Goal: Understand process/instructions: Learn how to perform a task or action

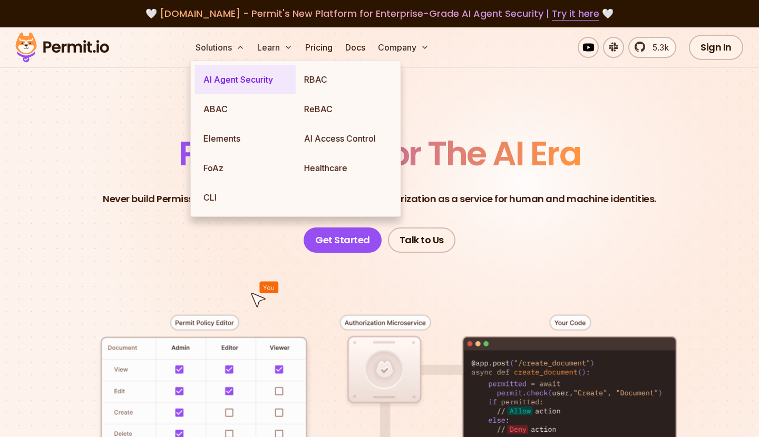
click at [234, 76] on link "AI Agent Security" at bounding box center [245, 80] width 101 height 30
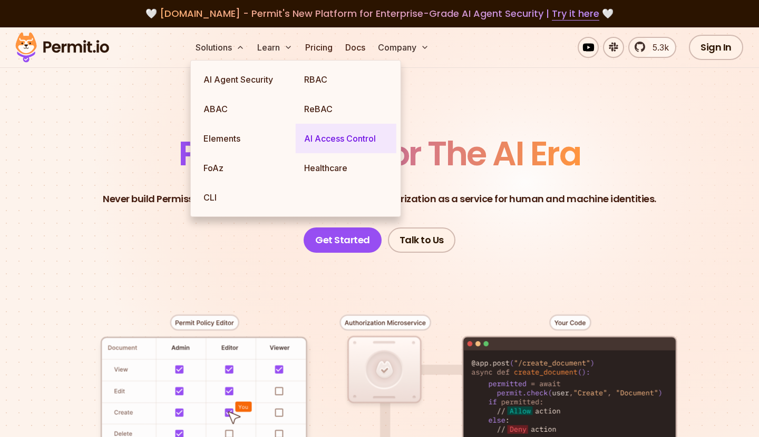
click at [303, 126] on link "AI Access Control" at bounding box center [346, 139] width 101 height 30
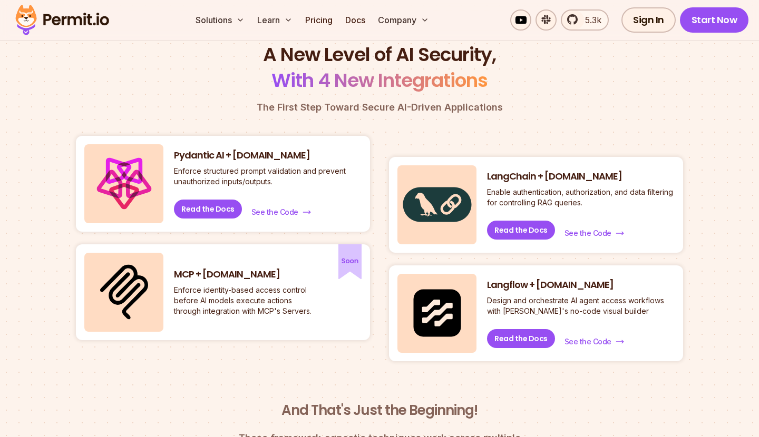
scroll to position [418, 0]
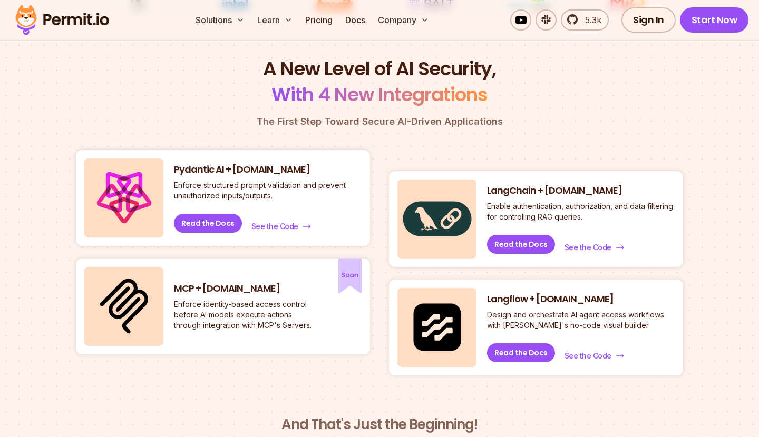
click at [261, 307] on p "Enforce identity-based access control before AI models execute actions through …" at bounding box center [245, 315] width 142 height 32
click at [179, 284] on h3 "MCP + [DOMAIN_NAME]" at bounding box center [245, 289] width 142 height 13
click at [178, 284] on h3 "MCP + [DOMAIN_NAME]" at bounding box center [245, 289] width 142 height 13
click at [144, 289] on img at bounding box center [124, 306] width 48 height 55
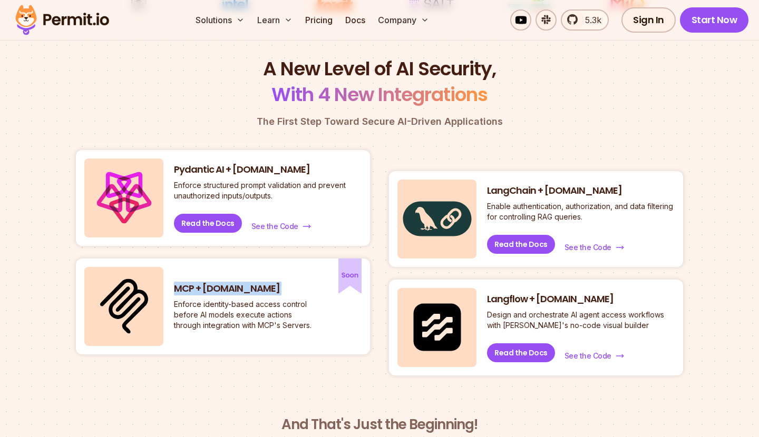
click at [144, 289] on img at bounding box center [124, 306] width 48 height 55
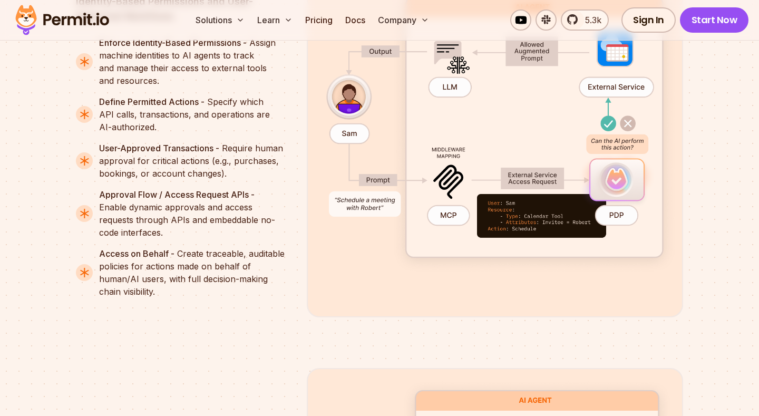
scroll to position [2092, 0]
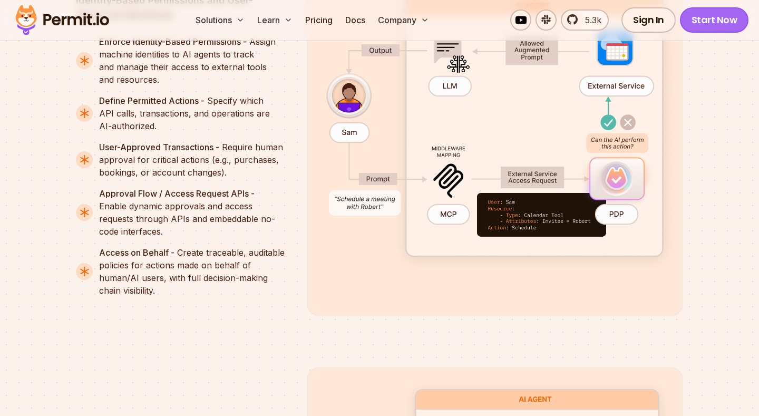
click at [696, 23] on link "Start Now" at bounding box center [714, 19] width 69 height 25
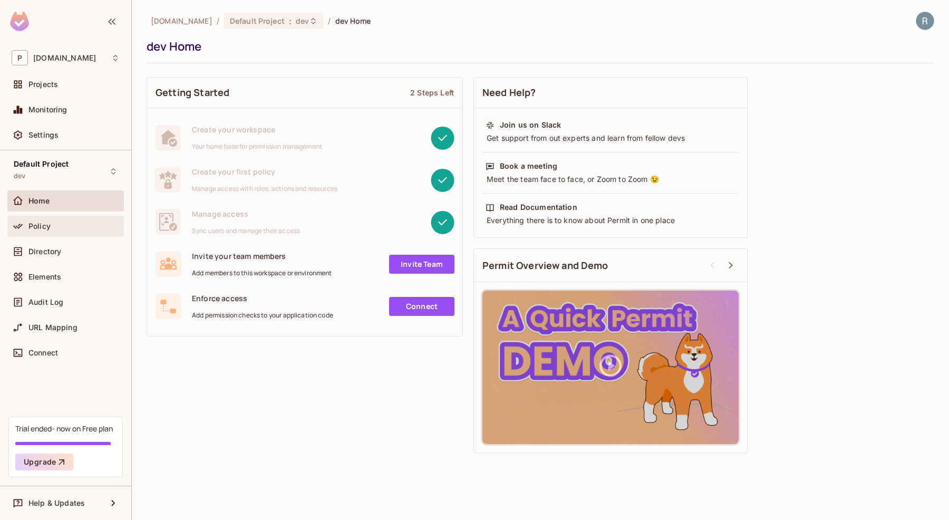
click at [75, 228] on div "Policy" at bounding box center [73, 226] width 91 height 8
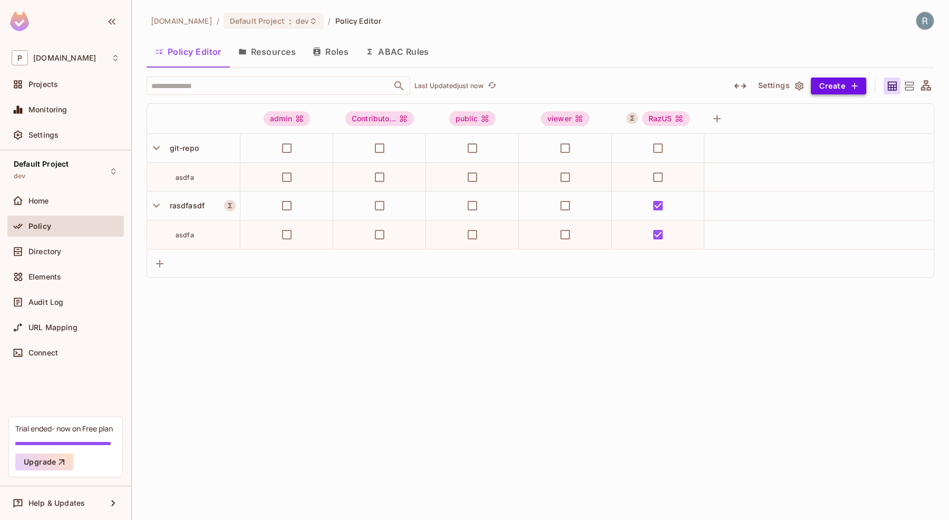
click at [834, 82] on button "Create" at bounding box center [838, 85] width 55 height 17
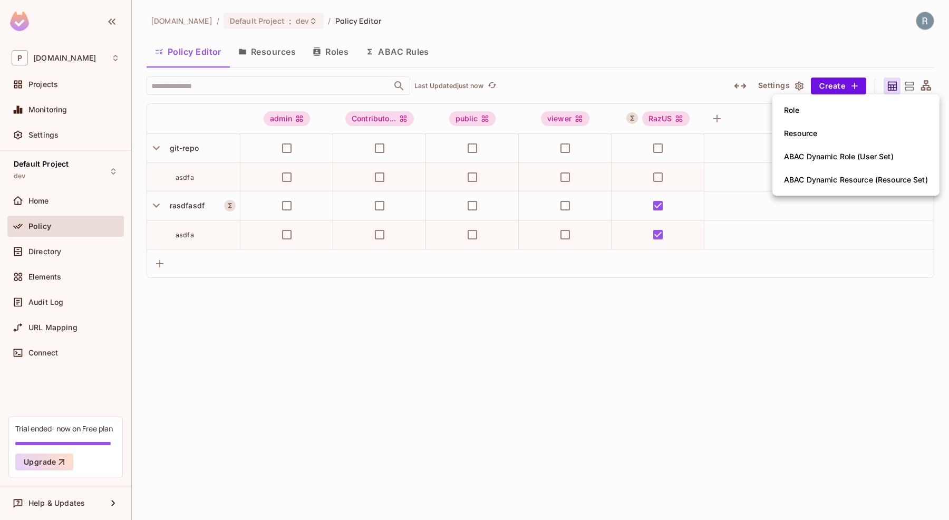
click at [711, 80] on div at bounding box center [474, 260] width 949 height 520
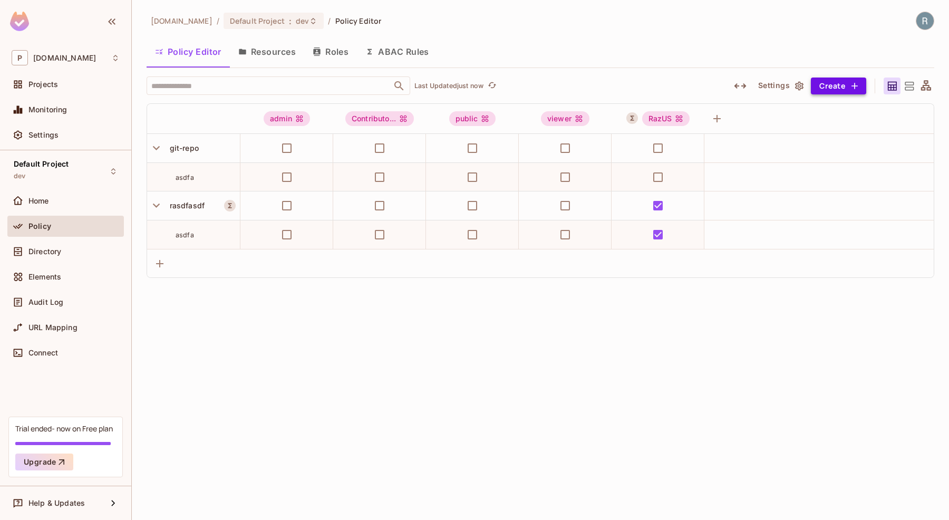
click at [836, 91] on button "Create" at bounding box center [838, 85] width 55 height 17
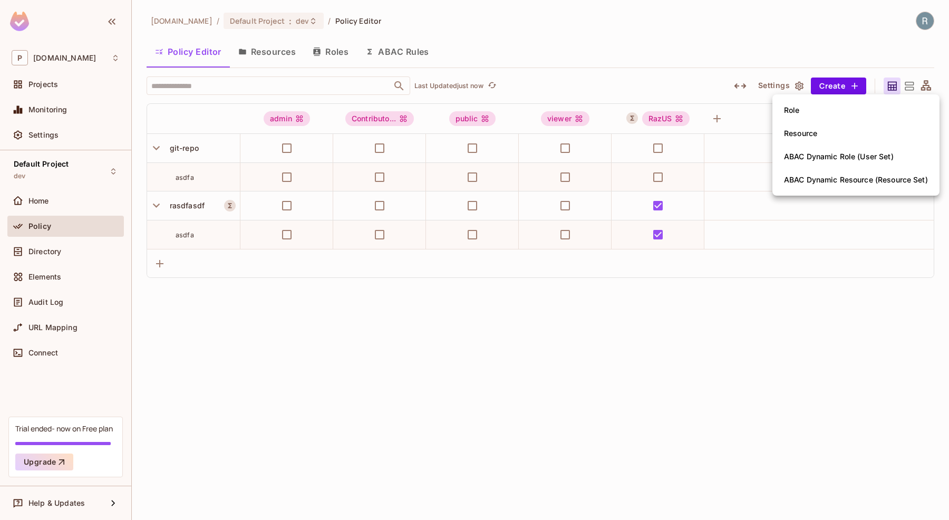
click at [676, 63] on div at bounding box center [474, 260] width 949 height 520
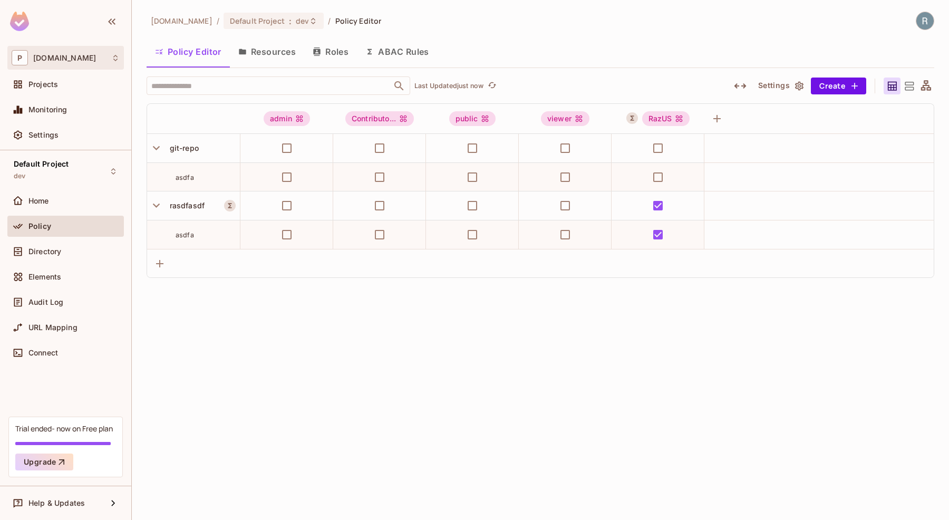
click at [79, 56] on div "P permit.io" at bounding box center [66, 57] width 108 height 15
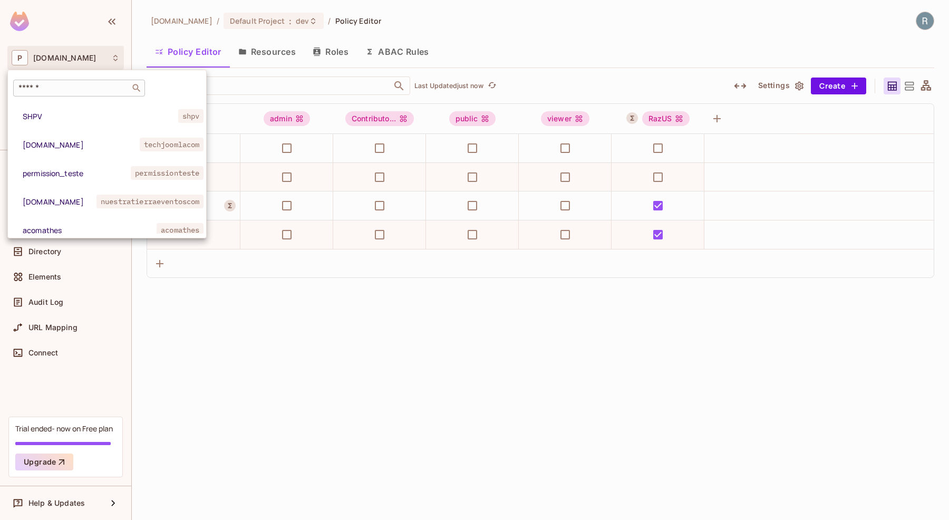
click at [75, 83] on input "text" at bounding box center [71, 88] width 111 height 11
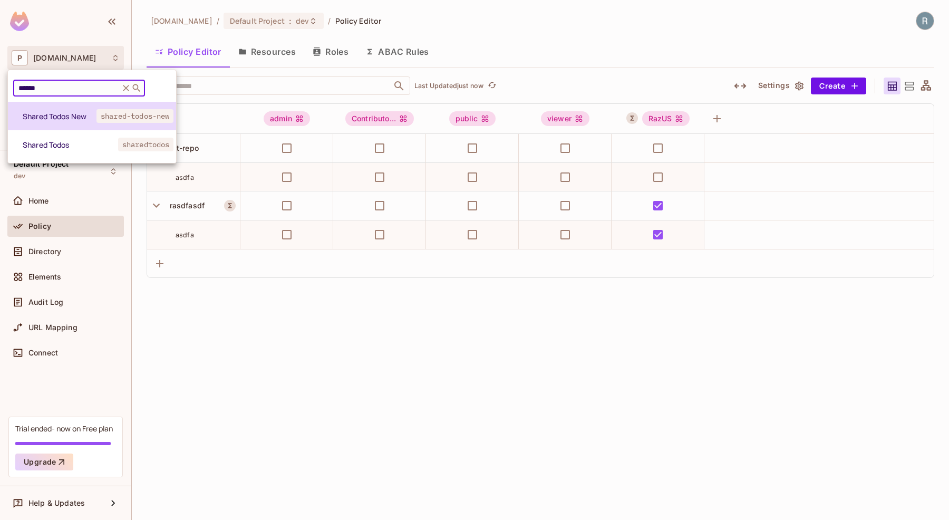
type input "******"
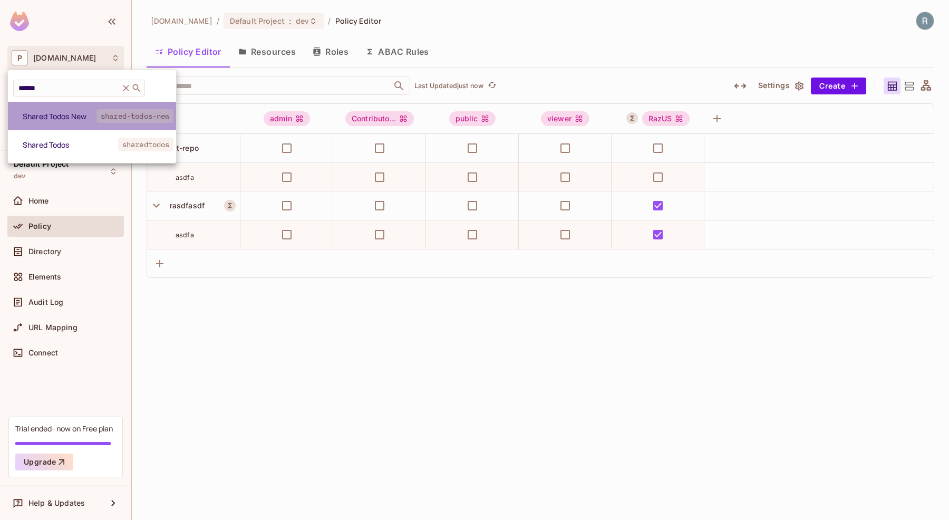
click at [77, 114] on span "Shared Todos New" at bounding box center [60, 116] width 74 height 10
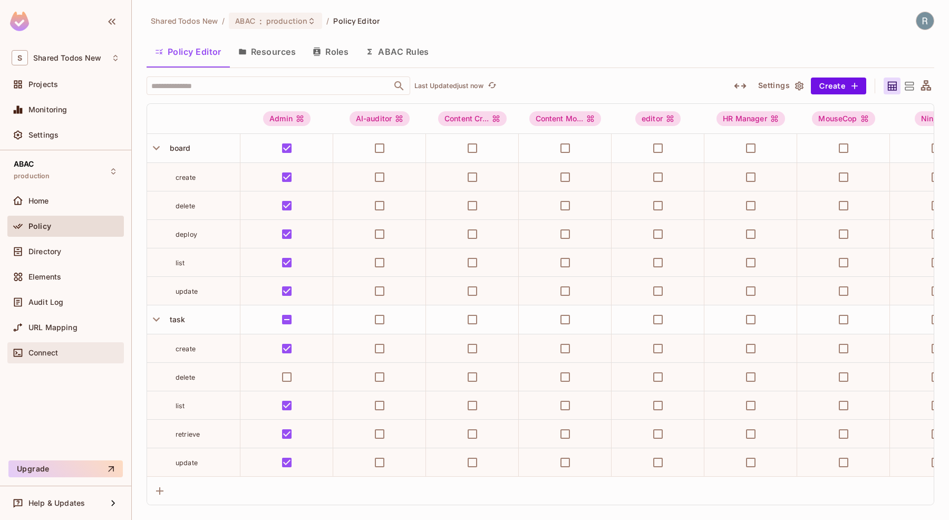
click at [75, 348] on div "Connect" at bounding box center [73, 352] width 91 height 8
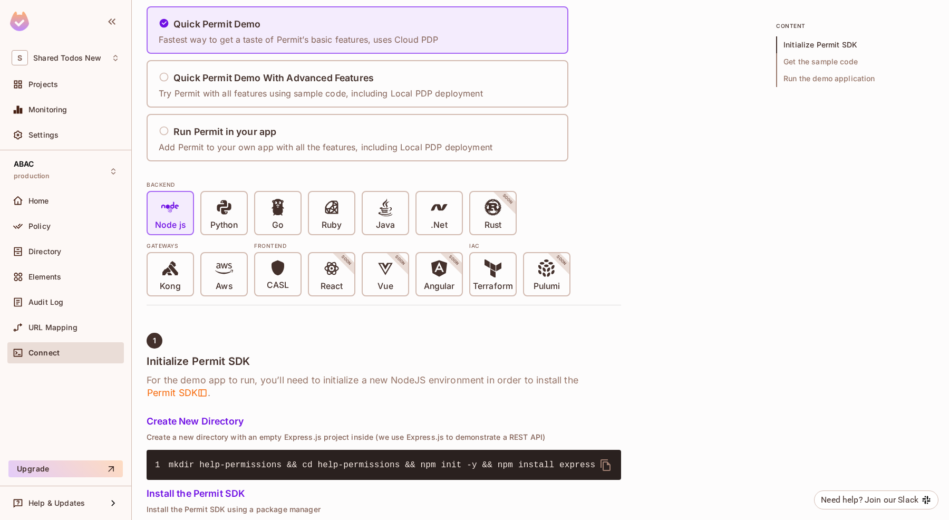
scroll to position [3, 0]
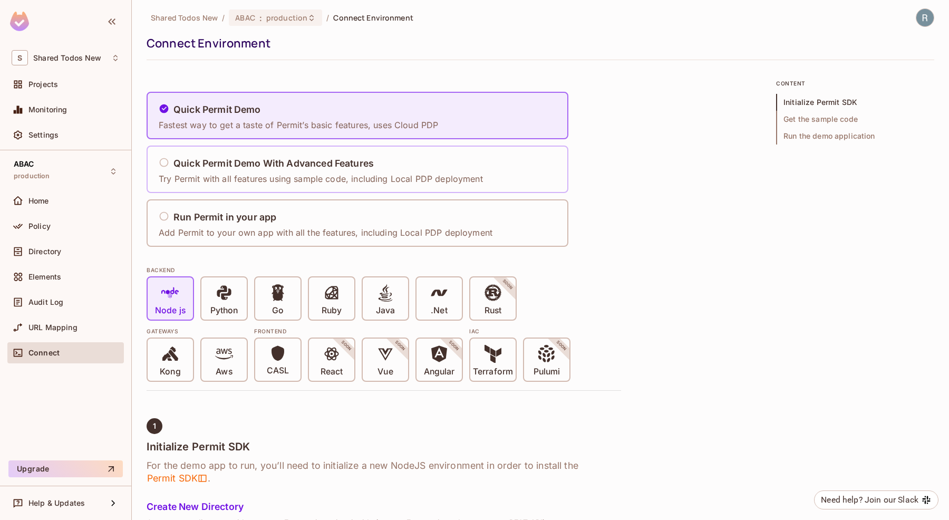
click at [256, 183] on p "Try Permit with all features using sample code, including Local PDP deployment" at bounding box center [321, 179] width 324 height 12
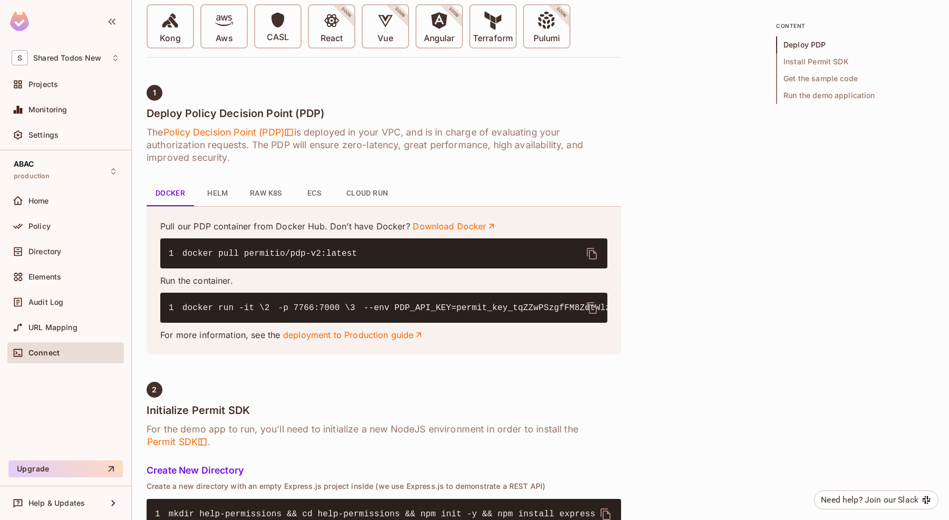
scroll to position [330, 0]
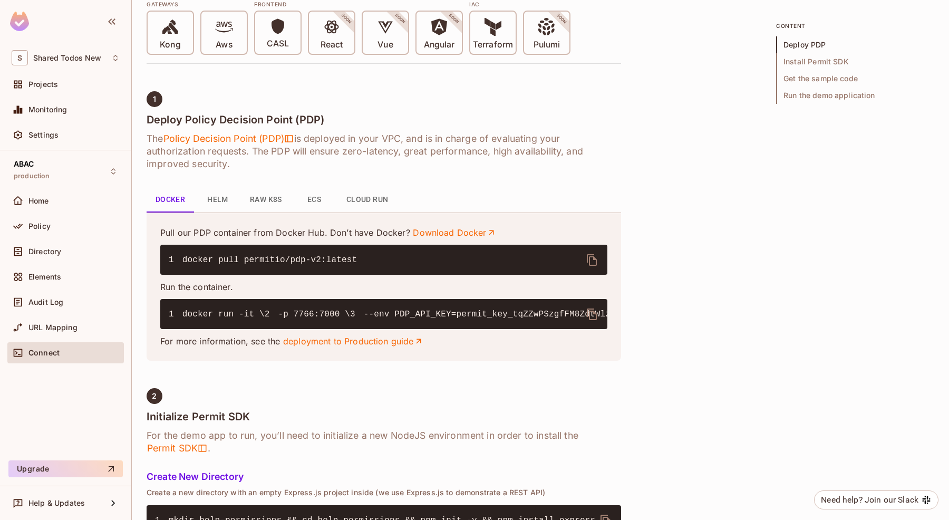
click at [182, 314] on span "docker run -it \" at bounding box center [223, 313] width 82 height 9
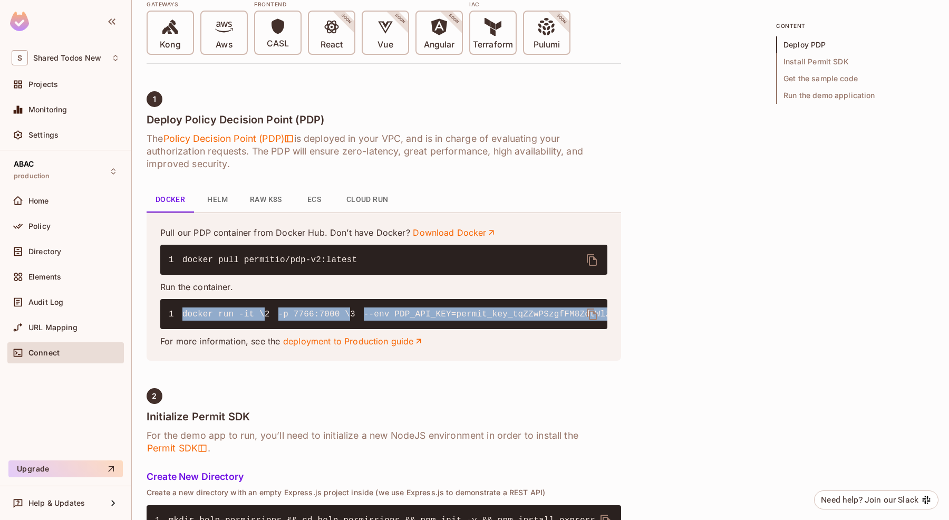
drag, startPoint x: 182, startPoint y: 314, endPoint x: 385, endPoint y: 362, distance: 208.5
click at [385, 329] on pre "1 docker run -it \ 2 -p 7766:7000 \ 3 --env PDP_API_KEY=permit_key_tqZZwPSzgfFM…" at bounding box center [383, 314] width 447 height 30
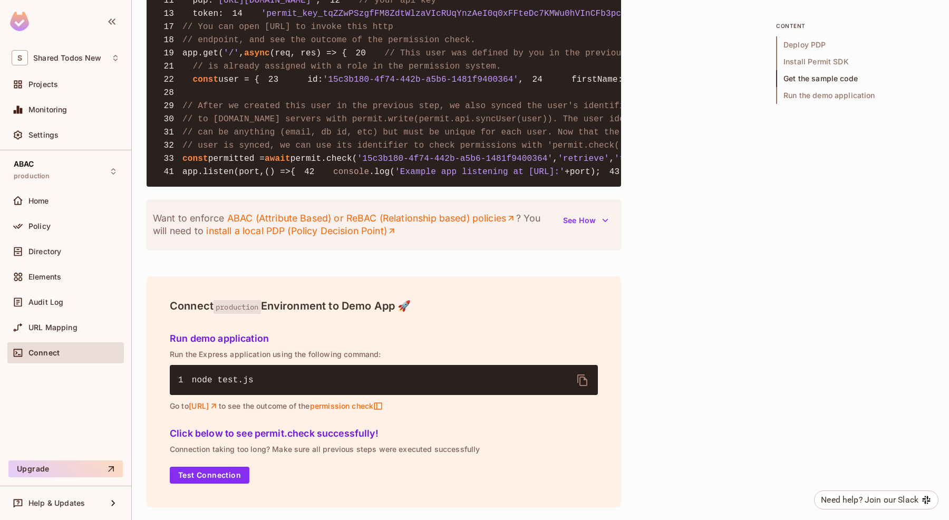
scroll to position [1286, 0]
drag, startPoint x: 305, startPoint y: 320, endPoint x: 373, endPoint y: 321, distance: 68.5
click at [357, 163] on span "permit.check(" at bounding box center [323, 158] width 67 height 9
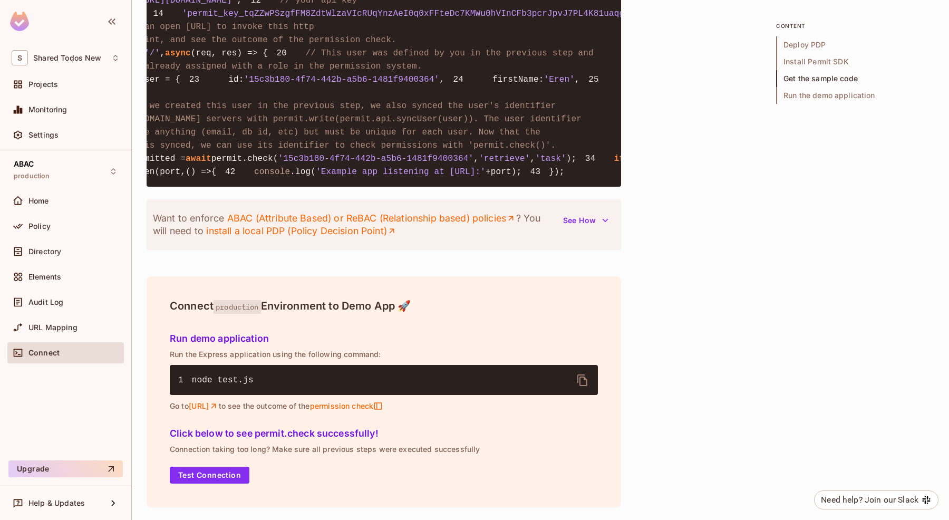
scroll to position [0, 101]
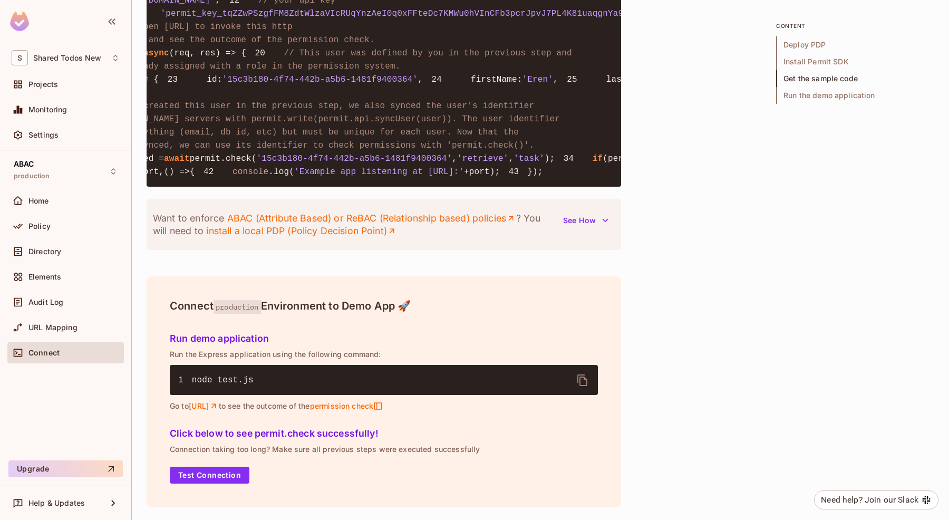
click at [274, 163] on span "'15c3b180-4f74-442b-a5b6-1481f9400364'" at bounding box center [355, 158] width 196 height 9
drag, startPoint x: 280, startPoint y: 319, endPoint x: 445, endPoint y: 325, distance: 165.1
click at [445, 163] on span "'15c3b180-4f74-442b-a5b6-1481f9400364'" at bounding box center [355, 158] width 196 height 9
drag, startPoint x: 461, startPoint y: 322, endPoint x: 278, endPoint y: 322, distance: 183.4
click at [278, 163] on span "'15c3b180-4f74-442b-a5b6-1481f9400364'" at bounding box center [355, 158] width 196 height 9
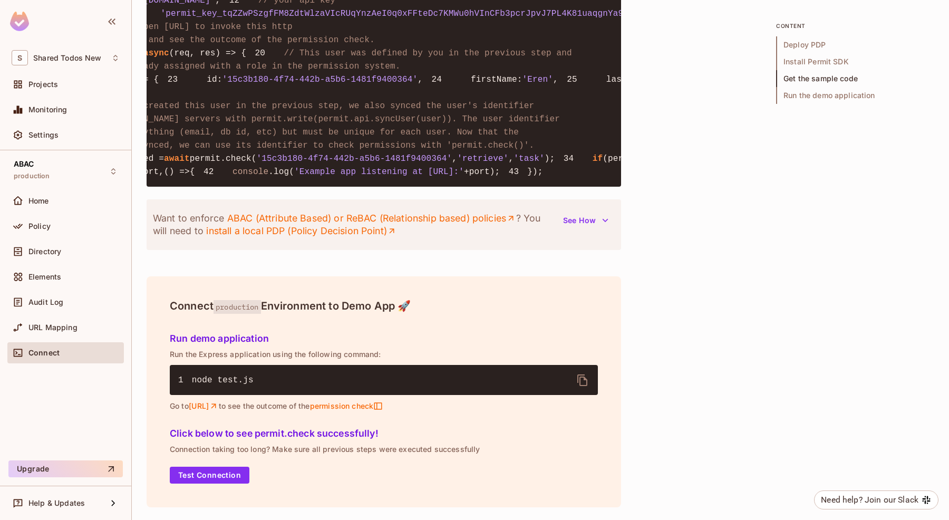
click at [507, 163] on span "'retrieve'" at bounding box center [483, 158] width 52 height 9
click at [544, 163] on span "'task'" at bounding box center [528, 158] width 31 height 9
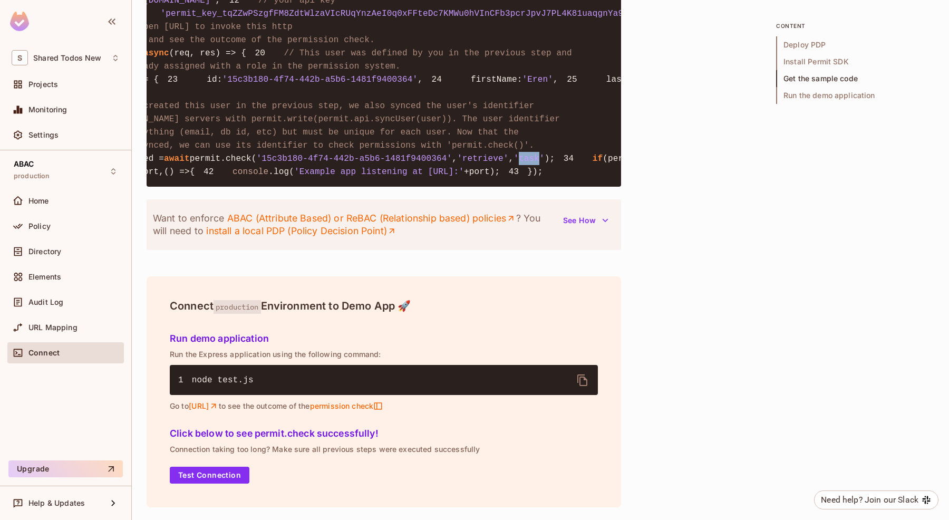
click at [560, 187] on pre "1 const { Permit } = require ( 'permitio' ); 2 3 const express = require ( 'exp…" at bounding box center [384, 52] width 474 height 267
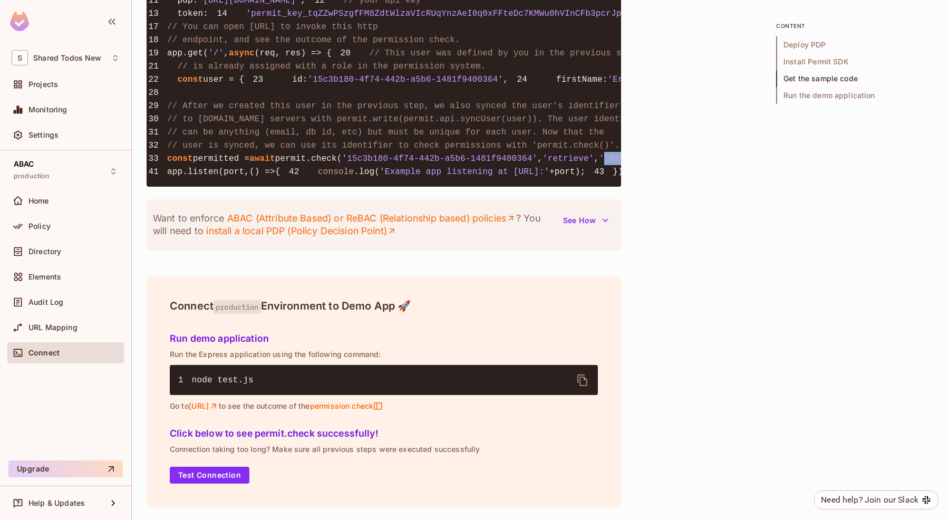
scroll to position [0, 0]
